Goal: Task Accomplishment & Management: Manage account settings

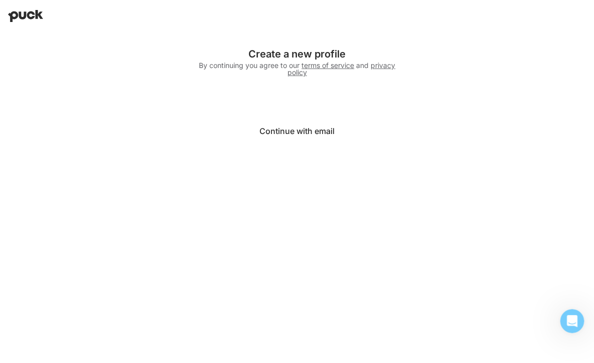
click at [291, 130] on button "Continue with email" at bounding box center [297, 131] width 200 height 24
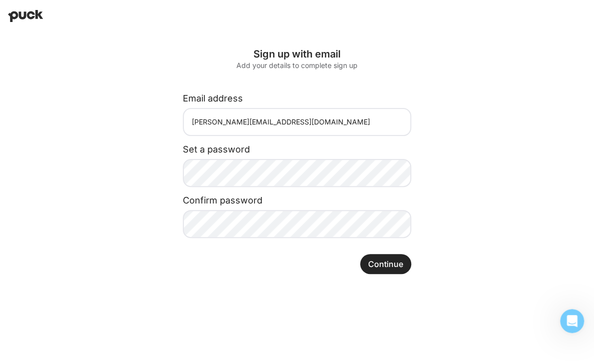
click at [385, 275] on div "Sign up with email Add your details to complete sign up Email address casey.whi…" at bounding box center [297, 161] width 260 height 258
click at [389, 272] on button "Continue" at bounding box center [385, 264] width 51 height 20
click at [385, 253] on div "Sign up with email Add your details to complete sign up Email address casey.whi…" at bounding box center [297, 161] width 260 height 258
click at [381, 256] on button "Continue" at bounding box center [385, 264] width 51 height 20
click at [272, 51] on div "Sign up with email" at bounding box center [297, 54] width 228 height 12
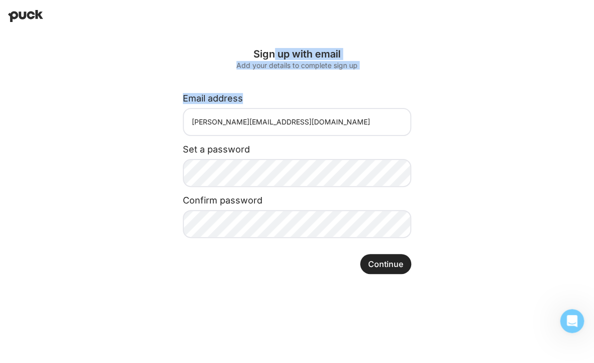
drag, startPoint x: 272, startPoint y: 51, endPoint x: 340, endPoint y: 77, distance: 72.9
click at [340, 77] on div "Sign up with email Add your details to complete sign up Email address casey.whi…" at bounding box center [297, 161] width 260 height 258
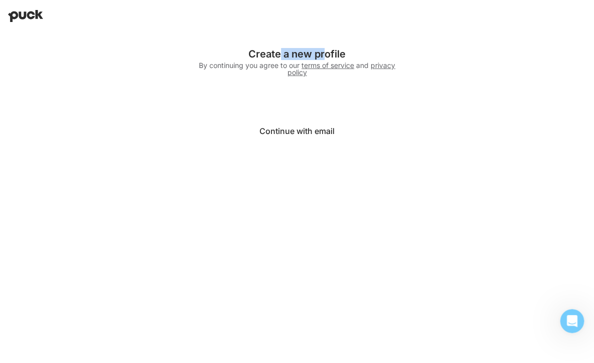
drag, startPoint x: 324, startPoint y: 52, endPoint x: 259, endPoint y: 45, distance: 65.5
click at [259, 45] on div "Create a new profile By continuing you agree to our terms of service and privac…" at bounding box center [297, 95] width 260 height 127
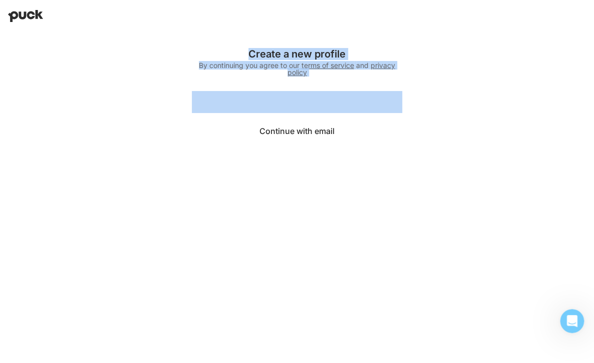
drag, startPoint x: 259, startPoint y: 45, endPoint x: 376, endPoint y: 79, distance: 122.3
click at [376, 79] on div "Create a new profile By continuing you agree to our terms of service and privac…" at bounding box center [297, 95] width 260 height 127
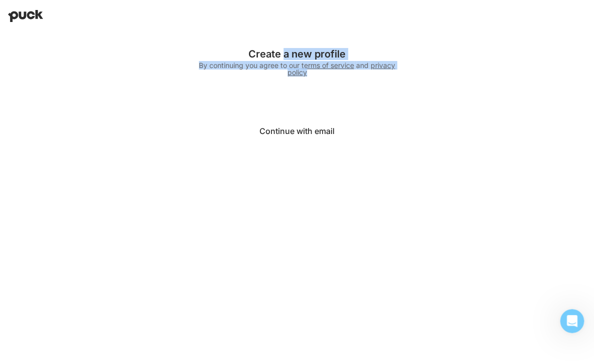
drag, startPoint x: 376, startPoint y: 79, endPoint x: 241, endPoint y: 39, distance: 141.4
click at [241, 39] on div "Create a new profile By continuing you agree to our terms of service and privac…" at bounding box center [297, 95] width 260 height 127
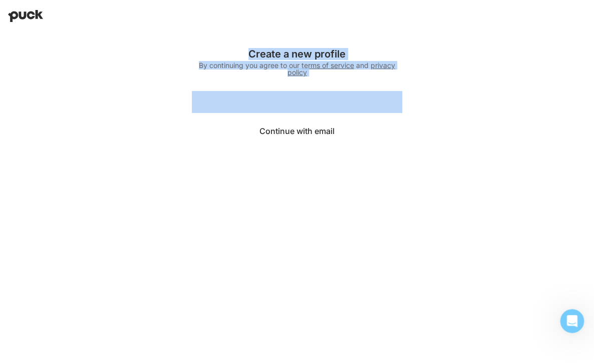
drag, startPoint x: 241, startPoint y: 39, endPoint x: 396, endPoint y: 91, distance: 163.7
click at [396, 91] on div "Create a new profile By continuing you agree to our terms of service and privac…" at bounding box center [297, 95] width 260 height 127
click at [396, 91] on iframe at bounding box center [297, 102] width 210 height 22
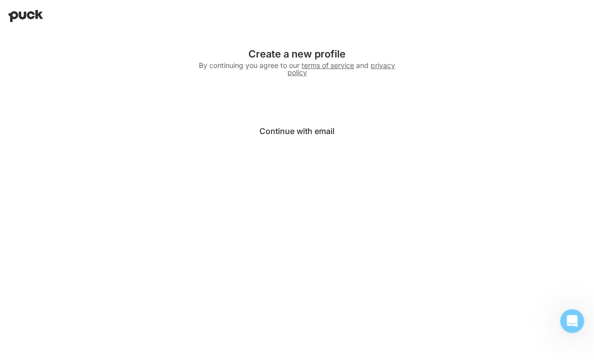
drag, startPoint x: 396, startPoint y: 91, endPoint x: 278, endPoint y: 52, distance: 124.4
click at [278, 52] on div "Create a new profile By continuing you agree to our terms of service and privac…" at bounding box center [297, 95] width 260 height 127
click at [278, 52] on div "Create a new profile" at bounding box center [297, 54] width 196 height 12
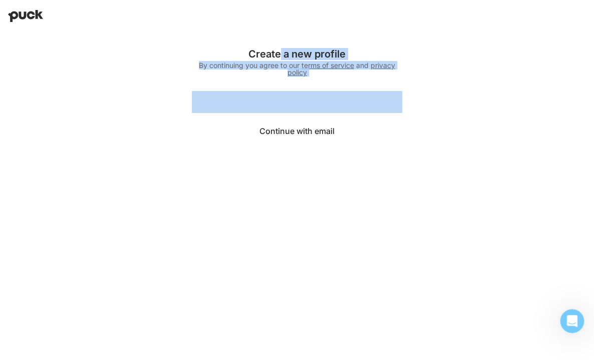
drag, startPoint x: 278, startPoint y: 52, endPoint x: 390, endPoint y: 87, distance: 118.1
click at [390, 87] on div "Create a new profile By continuing you agree to our terms of service and privac…" at bounding box center [297, 95] width 260 height 127
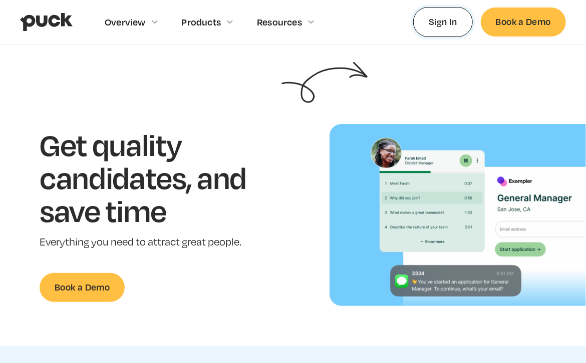
click at [450, 25] on link "Sign In" at bounding box center [443, 22] width 60 height 30
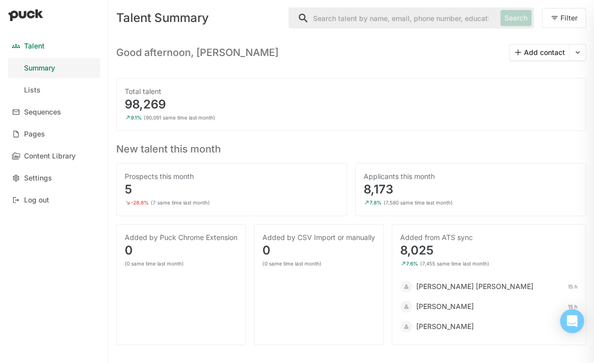
click at [470, 65] on div "Good afternoon, [PERSON_NAME] Add contact Total talent 98,269 9.1% (90,091 same…" at bounding box center [351, 190] width 470 height 309
click at [94, 10] on div at bounding box center [54, 16] width 108 height 32
click at [42, 134] on div "Pages" at bounding box center [34, 134] width 21 height 9
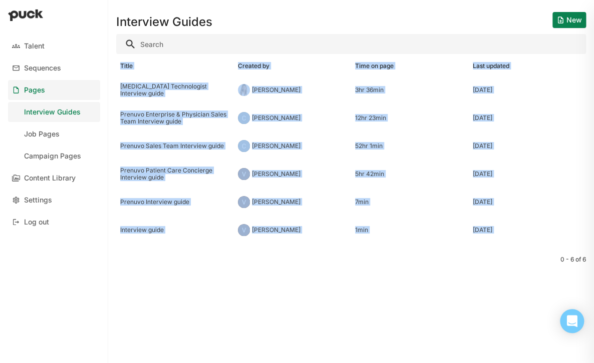
drag, startPoint x: 112, startPoint y: 60, endPoint x: 502, endPoint y: 277, distance: 446.4
click at [502, 277] on div "Interview Guides New Title Created by Time on page Last updated [MEDICAL_DATA] …" at bounding box center [351, 181] width 486 height 363
click at [502, 277] on div "0 - 6 of 6" at bounding box center [351, 270] width 470 height 53
drag, startPoint x: 502, startPoint y: 277, endPoint x: 114, endPoint y: 63, distance: 442.9
click at [114, 63] on div "Interview Guides New Title Created by Time on page Last updated [MEDICAL_DATA] …" at bounding box center [351, 181] width 486 height 363
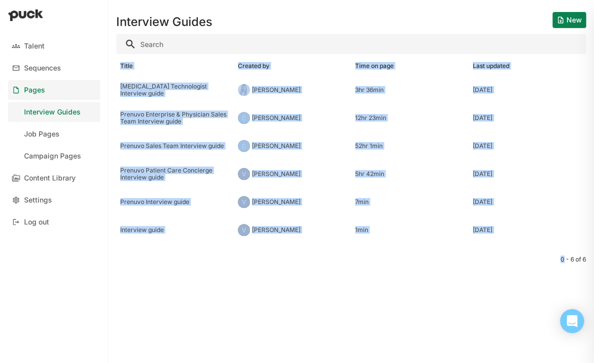
click at [114, 63] on div "Interview Guides New Title Created by Time on page Last updated [MEDICAL_DATA] …" at bounding box center [351, 181] width 486 height 363
drag, startPoint x: 114, startPoint y: 63, endPoint x: 490, endPoint y: 292, distance: 440.5
click at [490, 292] on div "Interview Guides New Title Created by Time on page Last updated [MEDICAL_DATA] …" at bounding box center [351, 181] width 486 height 363
click at [490, 292] on div "0 - 6 of 6" at bounding box center [351, 270] width 470 height 53
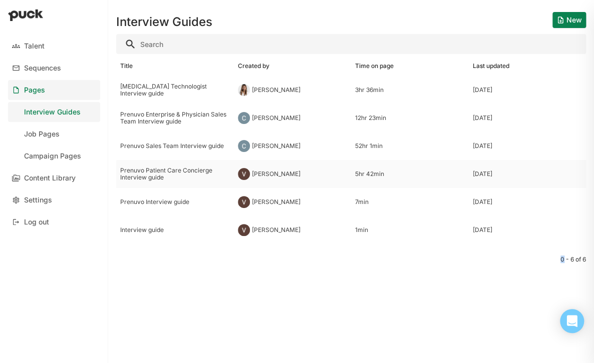
drag, startPoint x: 490, startPoint y: 292, endPoint x: 359, endPoint y: 175, distance: 175.5
click at [359, 175] on div "Interview Guides New Title Created by Time on page Last updated [MEDICAL_DATA] …" at bounding box center [351, 181] width 486 height 363
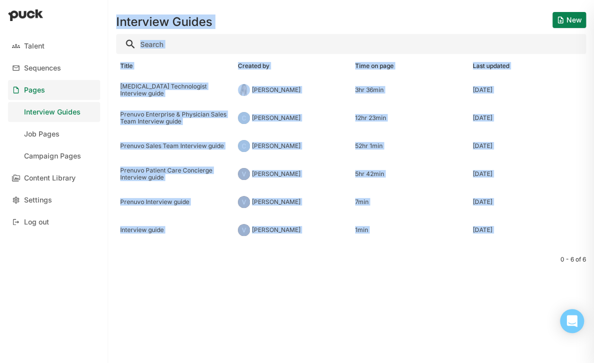
drag, startPoint x: 113, startPoint y: 29, endPoint x: 457, endPoint y: 307, distance: 442.4
click at [457, 307] on div "Interview Guides New Title Created by Time on page Last updated [MEDICAL_DATA] …" at bounding box center [351, 181] width 486 height 363
drag, startPoint x: 457, startPoint y: 307, endPoint x: 139, endPoint y: 34, distance: 419.6
click at [139, 34] on div "Interview Guides New Title Created by Time on page Last updated [MEDICAL_DATA] …" at bounding box center [351, 181] width 486 height 363
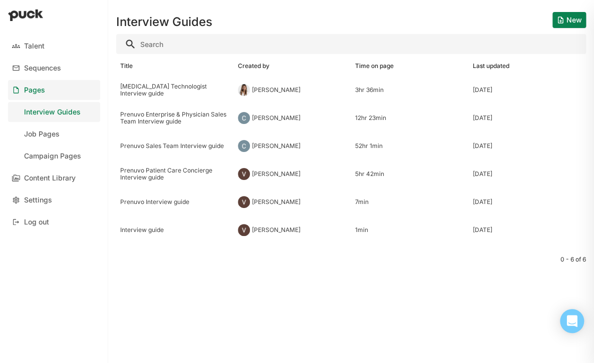
click at [115, 17] on div "Interview Guides New Title Created by Time on page Last updated [MEDICAL_DATA] …" at bounding box center [351, 181] width 486 height 363
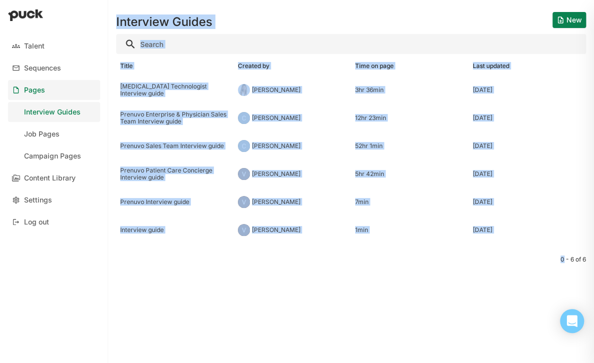
drag, startPoint x: 115, startPoint y: 17, endPoint x: 474, endPoint y: 285, distance: 447.8
click at [474, 285] on div "Interview Guides New Title Created by Time on page Last updated [MEDICAL_DATA] …" at bounding box center [351, 181] width 486 height 363
click at [474, 285] on div "0 - 6 of 6" at bounding box center [351, 270] width 470 height 53
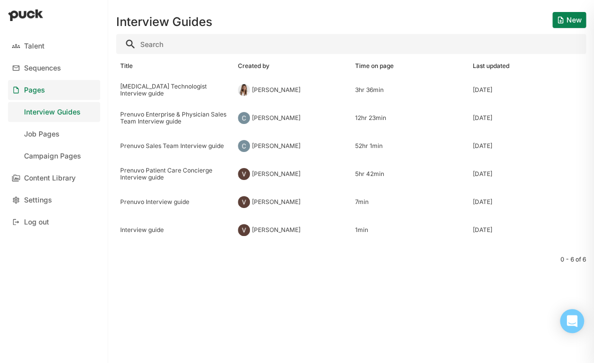
click at [496, 18] on div "Interview Guides New" at bounding box center [351, 16] width 470 height 32
click at [53, 136] on div "Job Pages" at bounding box center [42, 134] width 36 height 9
